Goal: Task Accomplishment & Management: Complete application form

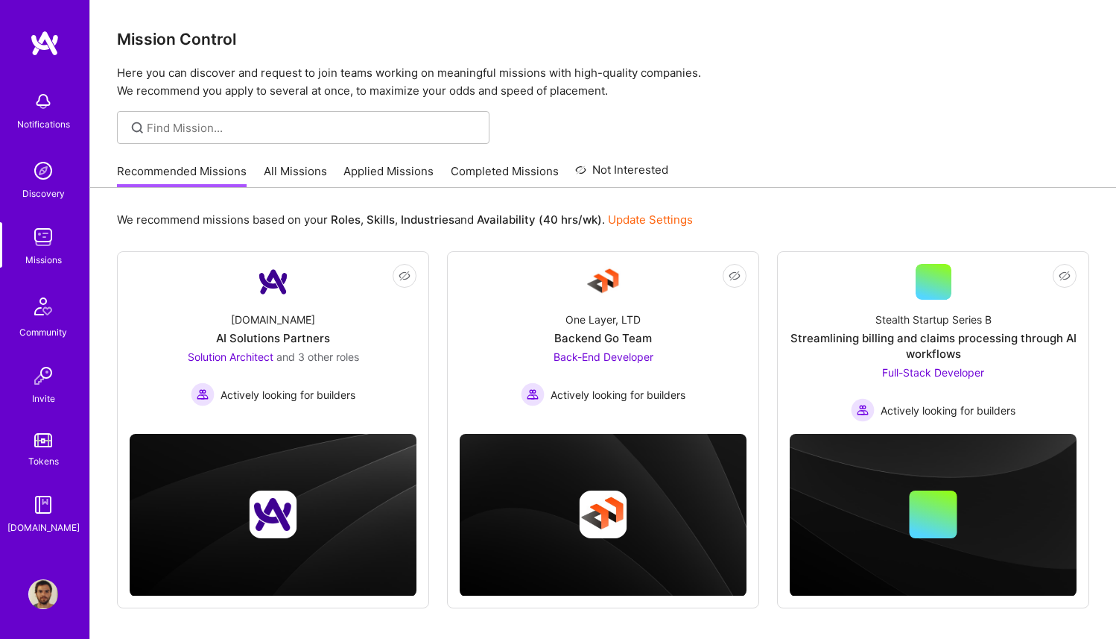
click at [344, 171] on link "Applied Missions" at bounding box center [389, 175] width 90 height 25
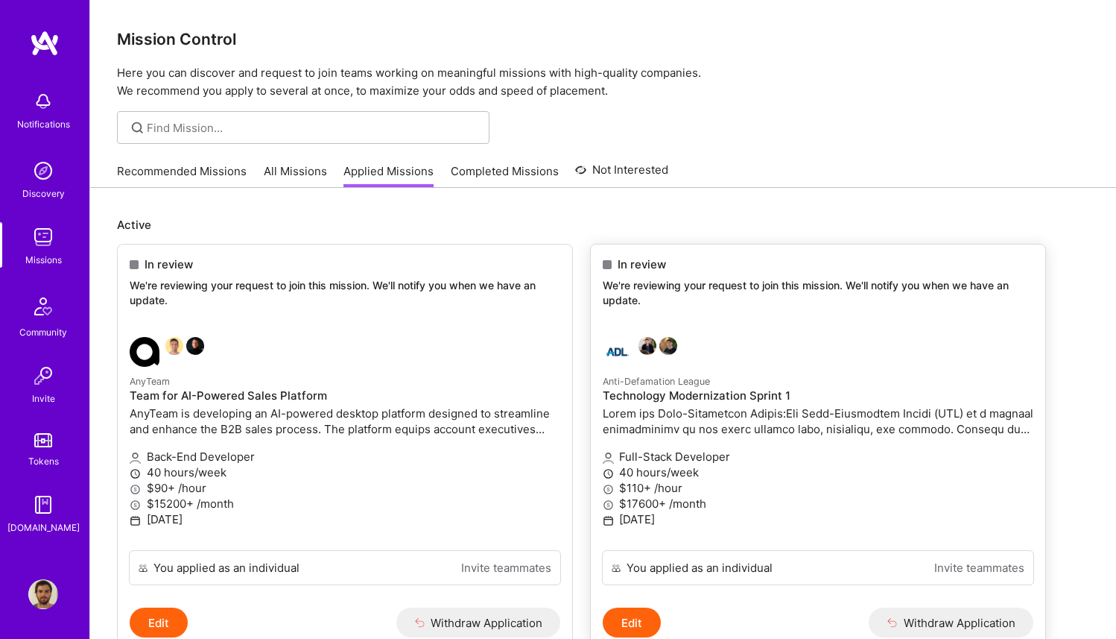
click at [660, 300] on p "We're reviewing your request to join this mission. We'll notify you when we hav…" at bounding box center [818, 292] width 431 height 29
click at [747, 380] on p "Anti-Defamation League" at bounding box center [818, 381] width 431 height 16
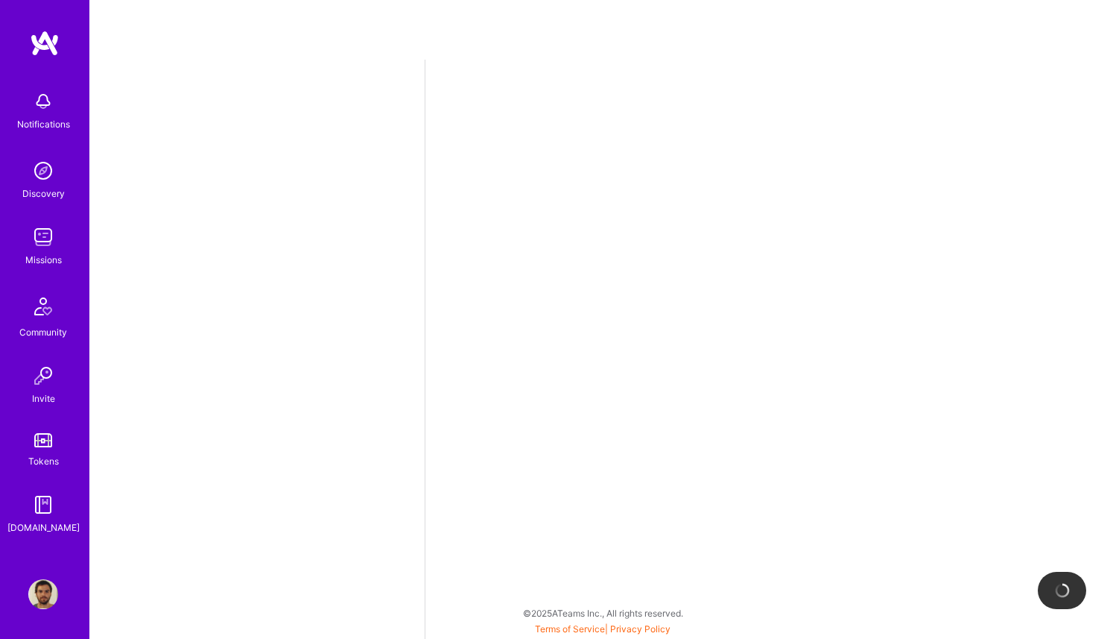
select select "BR"
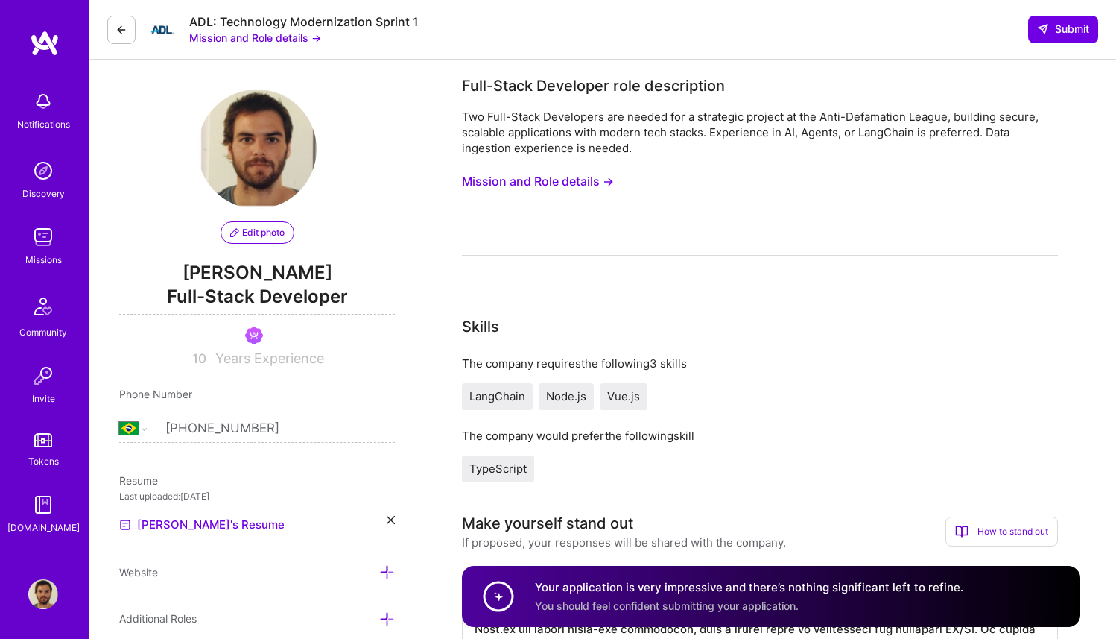
click at [297, 35] on button "Mission and Role details →" at bounding box center [255, 38] width 132 height 16
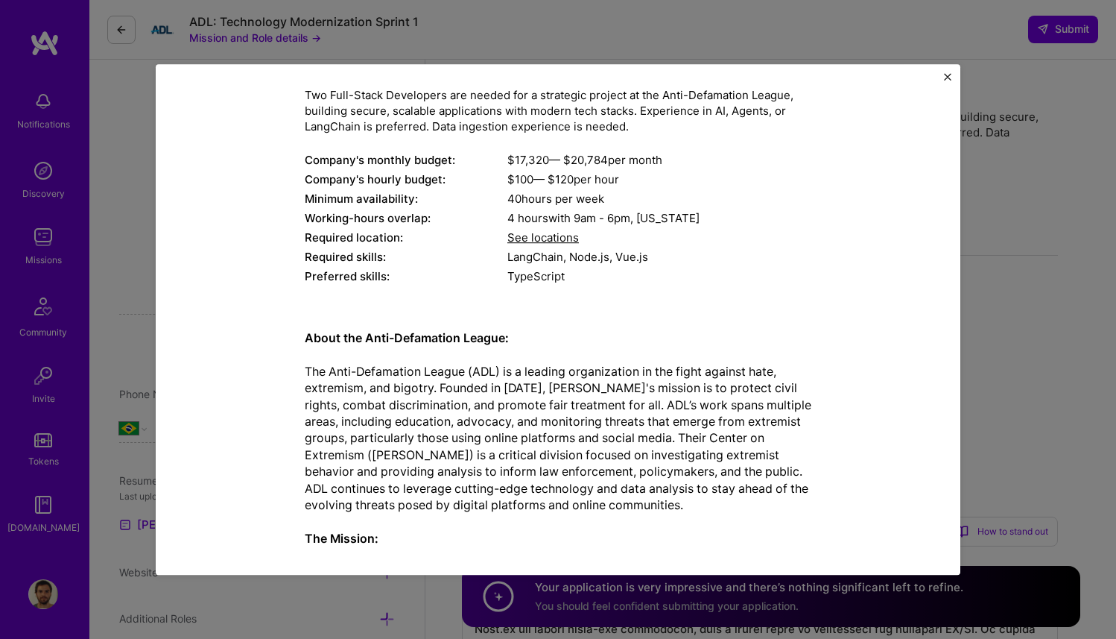
scroll to position [396, 0]
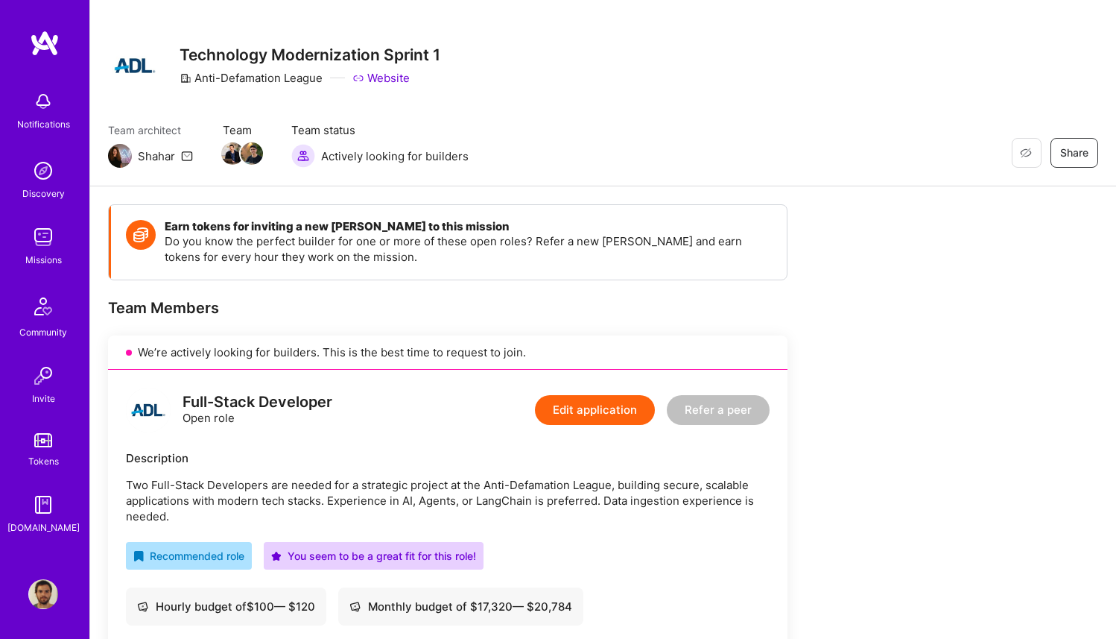
scroll to position [16, 0]
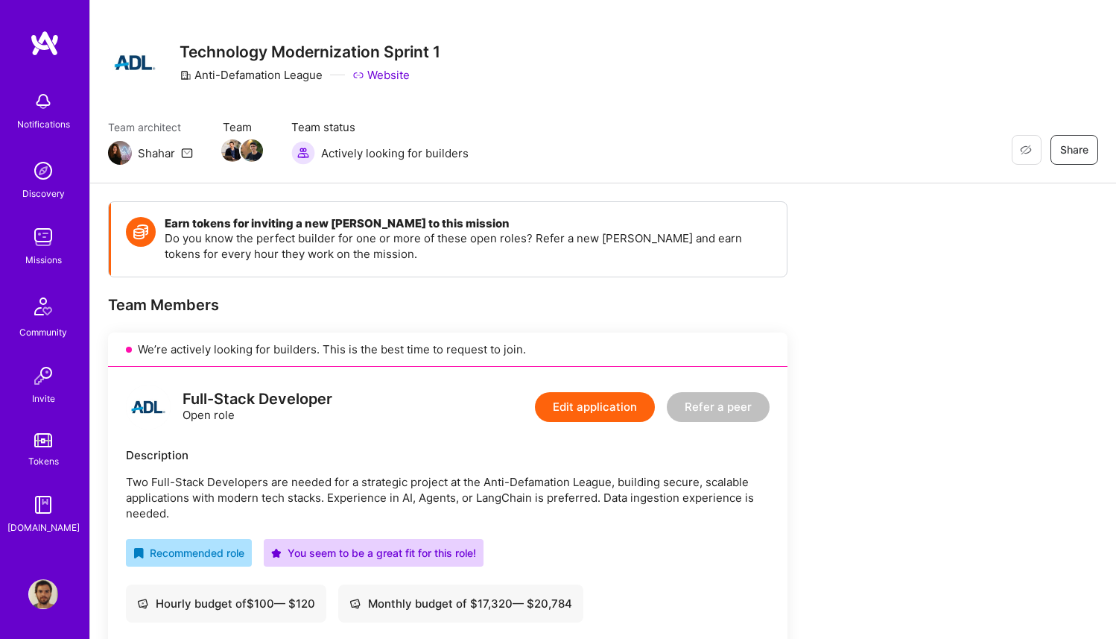
click at [393, 71] on link "Website" at bounding box center [380, 75] width 57 height 16
